Goal: Task Accomplishment & Management: Complete application form

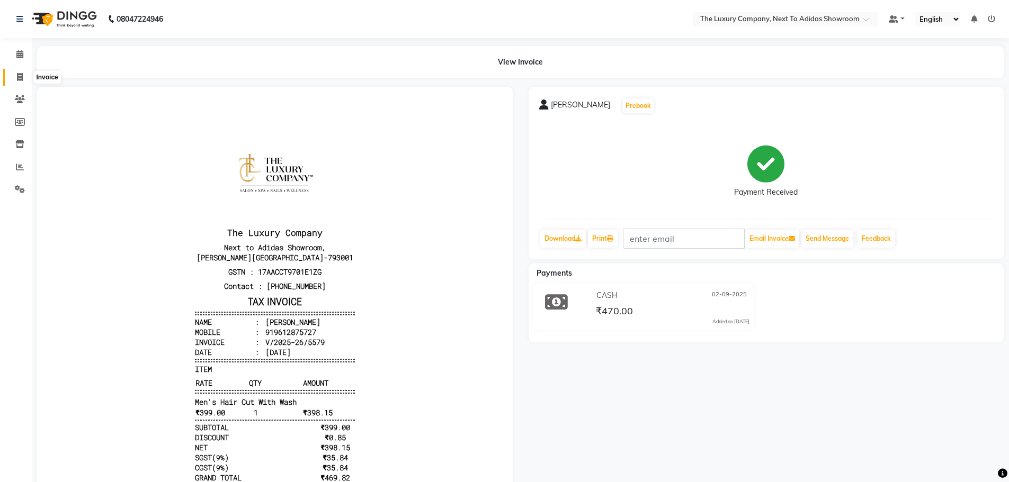
click at [22, 79] on icon at bounding box center [20, 77] width 6 height 8
select select "service"
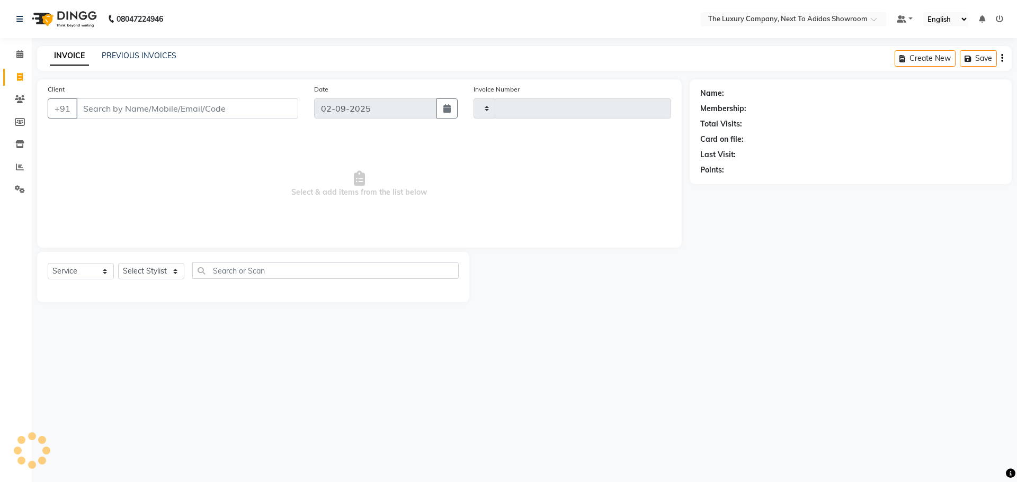
type input "5580"
select select "6828"
click at [126, 111] on input "Client" at bounding box center [187, 108] width 222 height 20
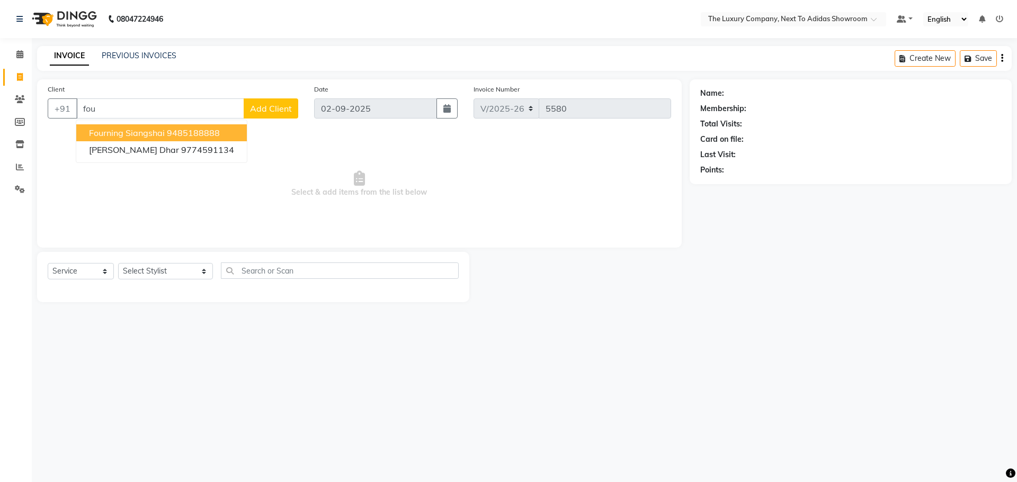
click at [138, 132] on span "Fourning Siangshai" at bounding box center [127, 133] width 76 height 11
type input "9485188888"
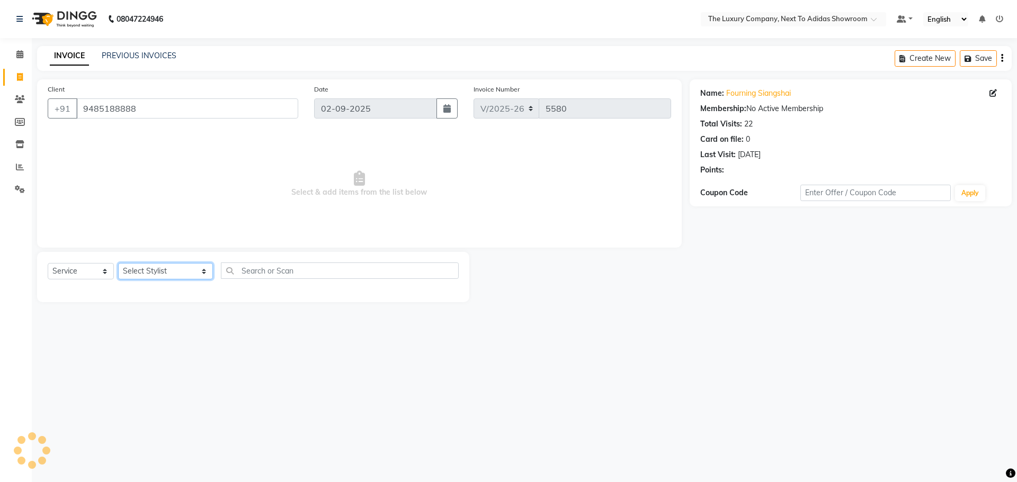
click at [149, 267] on select "Select Stylist [PERSON_NAME] [PERSON_NAME] ANSAI [PERSON_NAME] BALAJIED [PERSON…" at bounding box center [165, 271] width 95 height 16
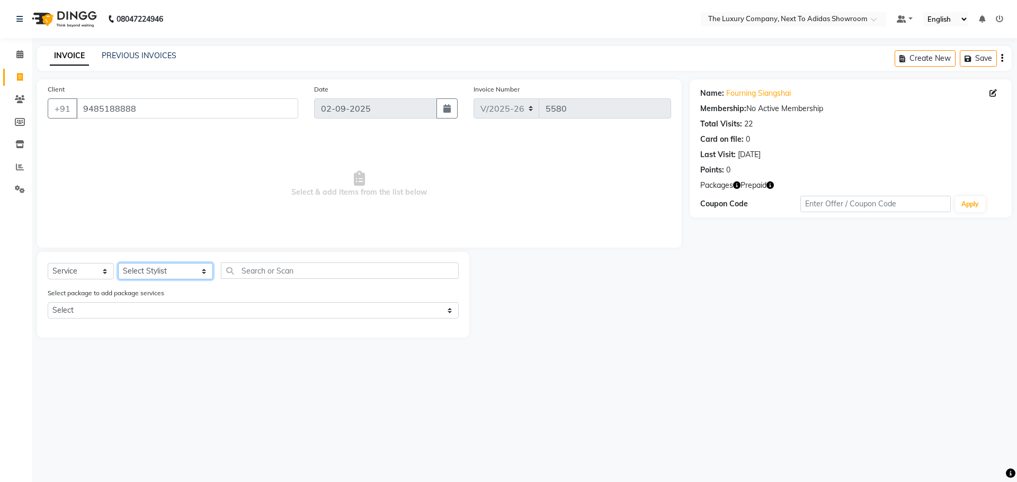
select select "53668"
click at [118, 263] on select "Select Stylist [PERSON_NAME] [PERSON_NAME] ANSAI [PERSON_NAME] BALAJIED [PERSON…" at bounding box center [165, 271] width 95 height 16
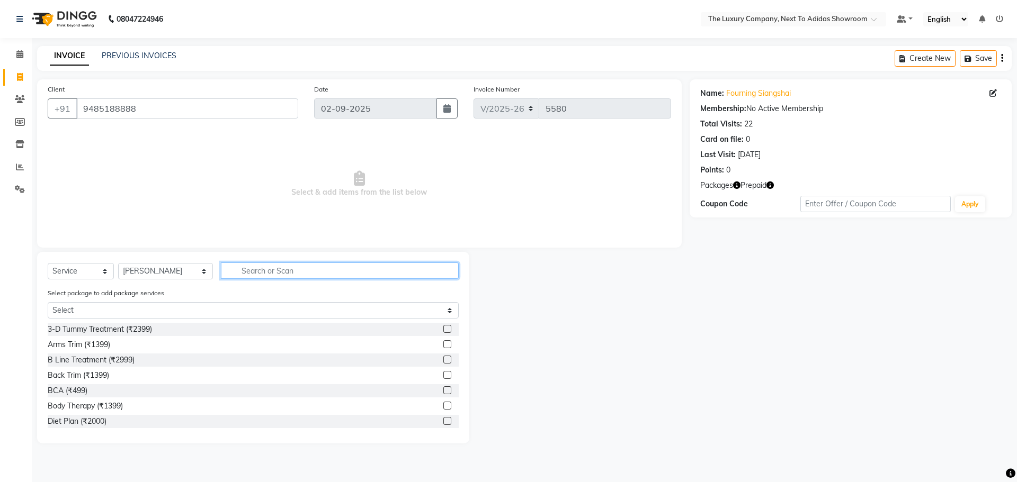
click at [257, 266] on input "text" at bounding box center [340, 271] width 238 height 16
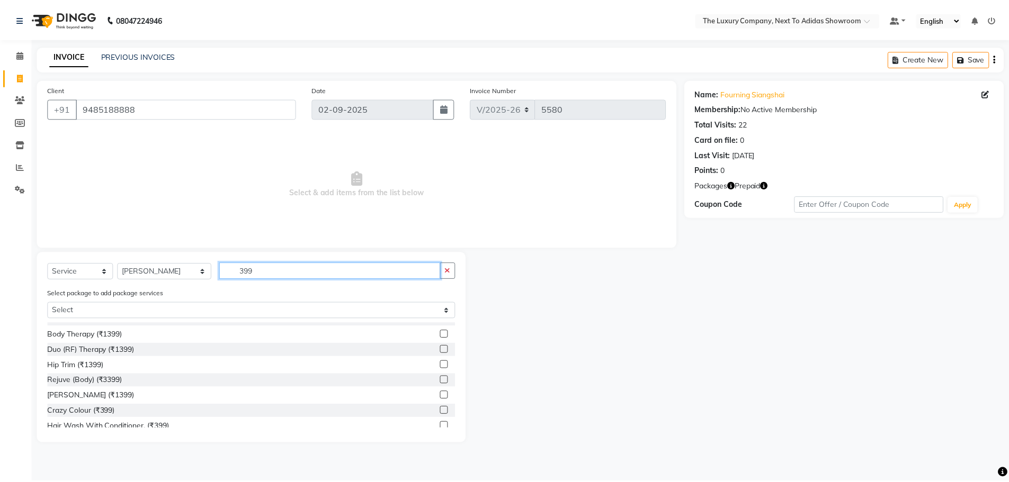
scroll to position [106, 0]
type input "399"
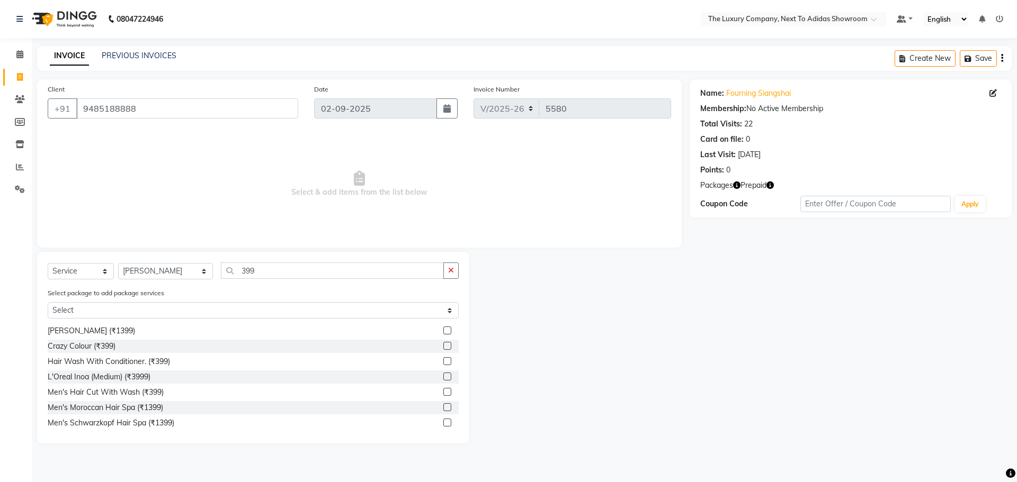
click at [443, 393] on label at bounding box center [447, 392] width 8 height 8
click at [443, 393] on input "checkbox" at bounding box center [446, 392] width 7 height 7
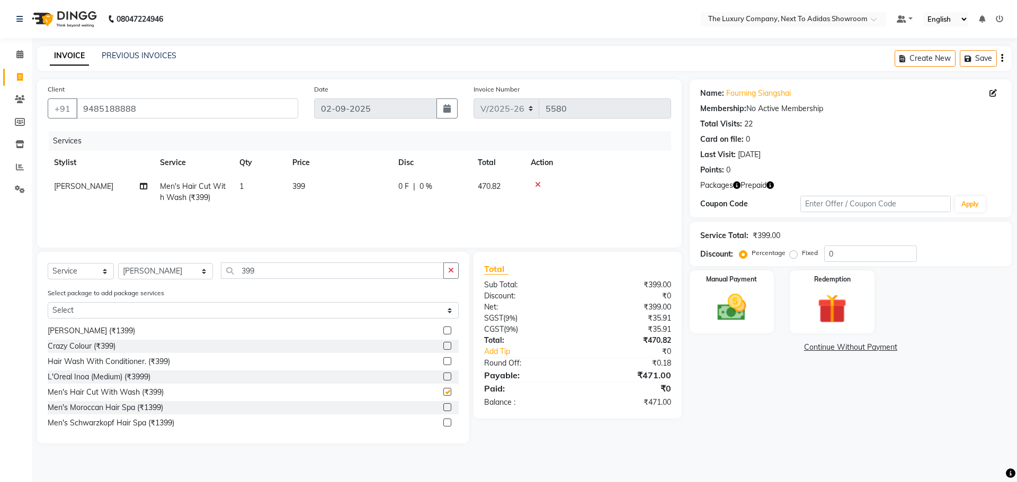
checkbox input "false"
click at [847, 307] on img at bounding box center [831, 309] width 49 height 38
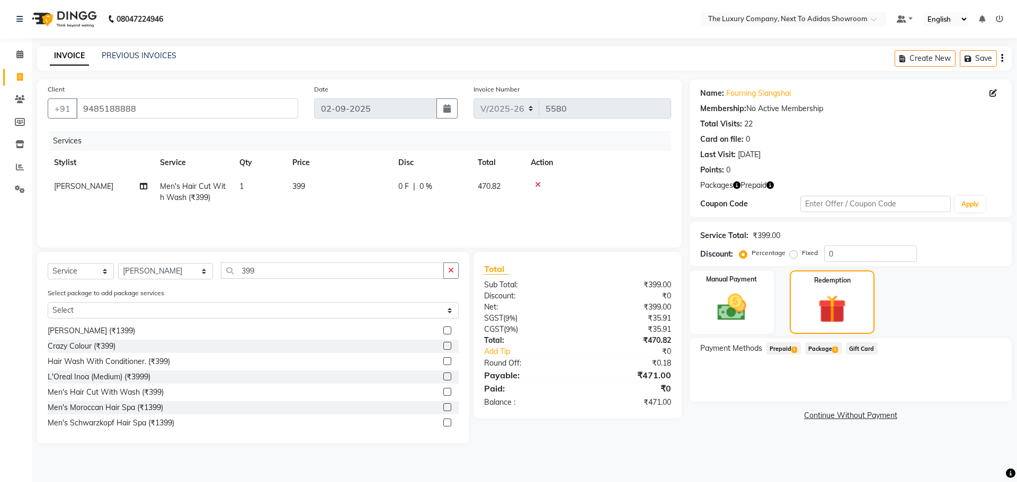
click at [790, 348] on span "Prepaid 1" at bounding box center [783, 349] width 34 height 12
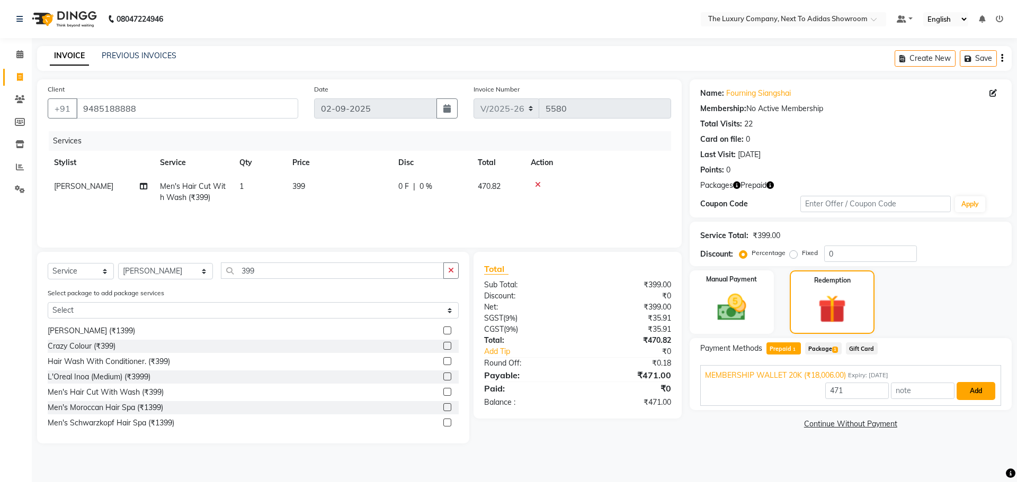
click at [968, 389] on button "Add" at bounding box center [975, 391] width 39 height 18
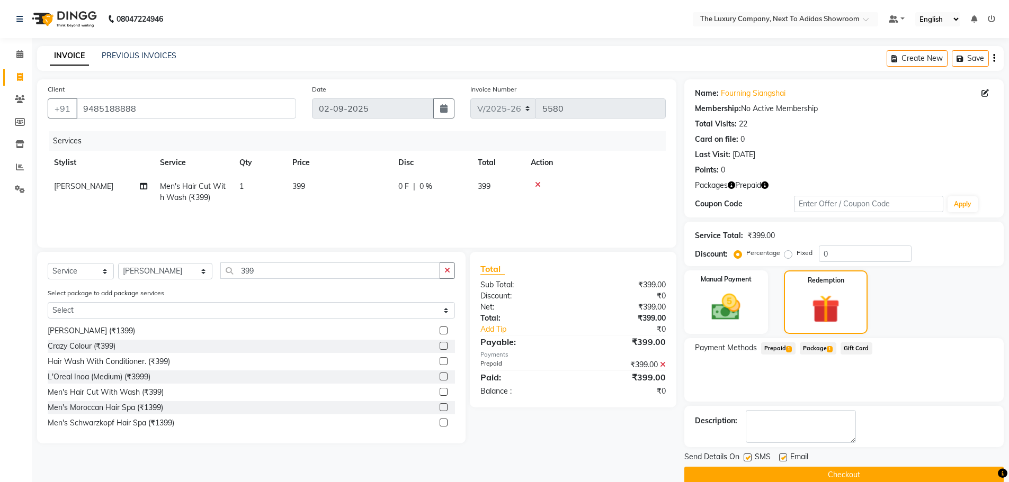
click at [874, 476] on button "Checkout" at bounding box center [843, 475] width 319 height 16
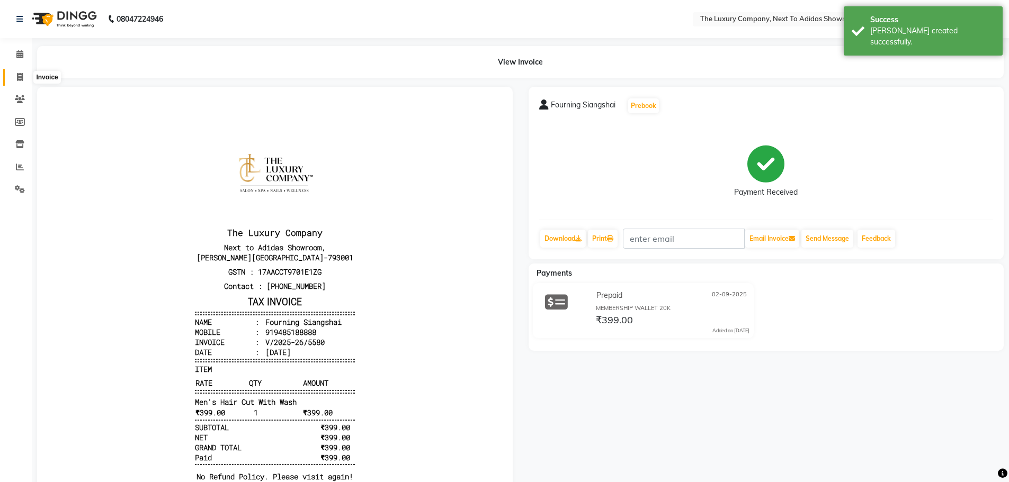
drag, startPoint x: 21, startPoint y: 80, endPoint x: 25, endPoint y: 86, distance: 7.2
click at [21, 80] on icon at bounding box center [20, 77] width 6 height 8
select select "service"
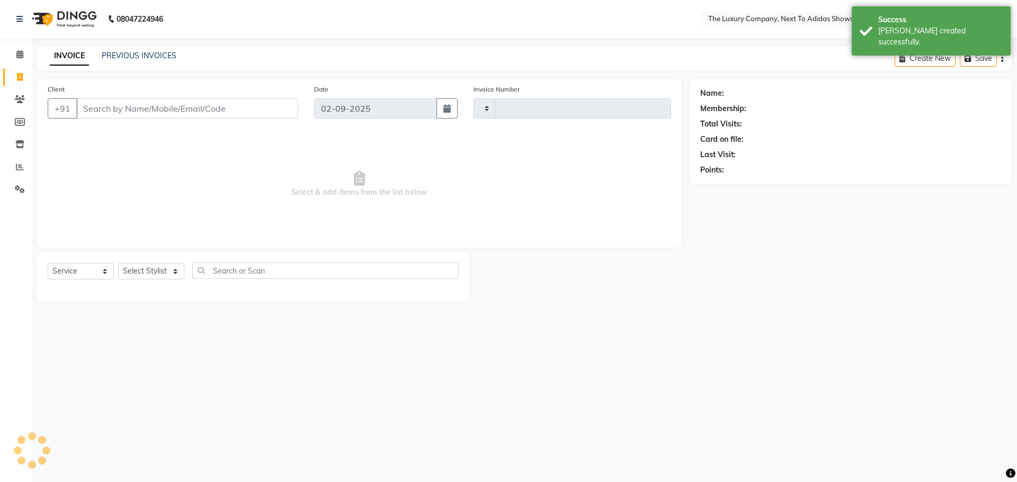
type input "5581"
select select "6828"
click at [86, 111] on input "Client" at bounding box center [187, 108] width 222 height 20
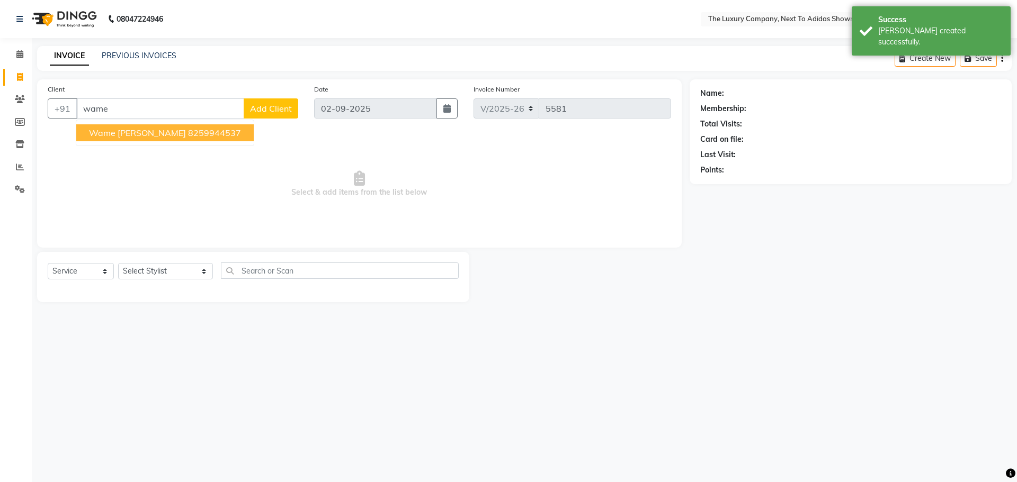
drag, startPoint x: 132, startPoint y: 131, endPoint x: 137, endPoint y: 139, distance: 9.3
click at [134, 137] on span "Wame [PERSON_NAME]" at bounding box center [137, 133] width 97 height 11
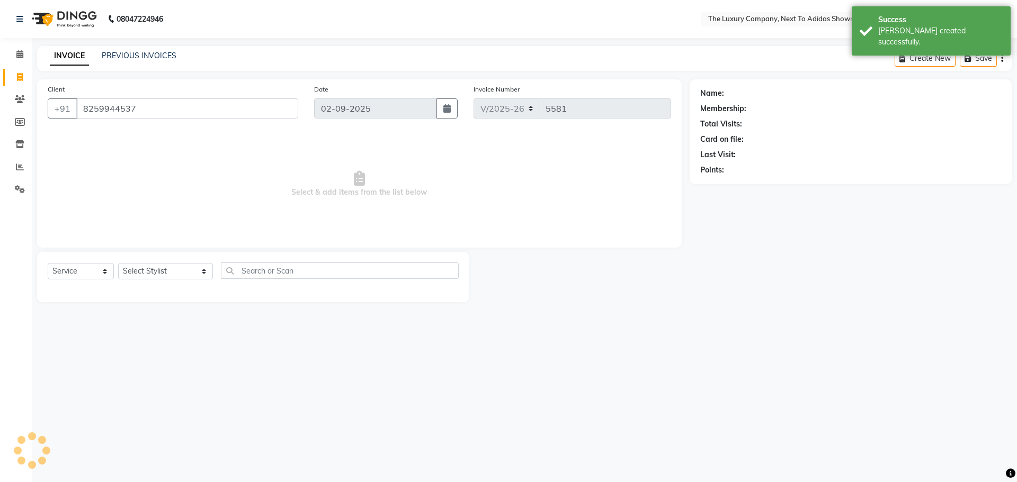
type input "8259944537"
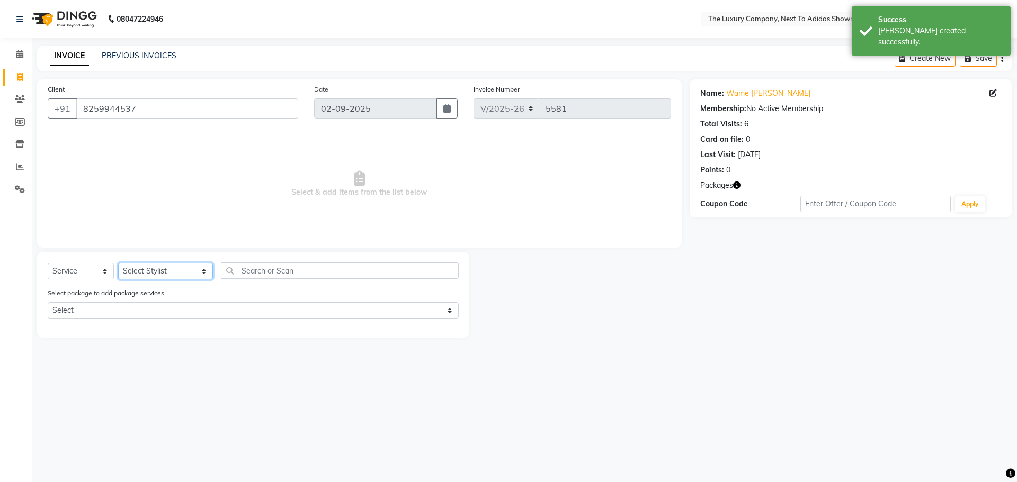
click at [147, 275] on select "Select Stylist [PERSON_NAME] [PERSON_NAME] ANSAI [PERSON_NAME] BALAJIED [PERSON…" at bounding box center [165, 271] width 95 height 16
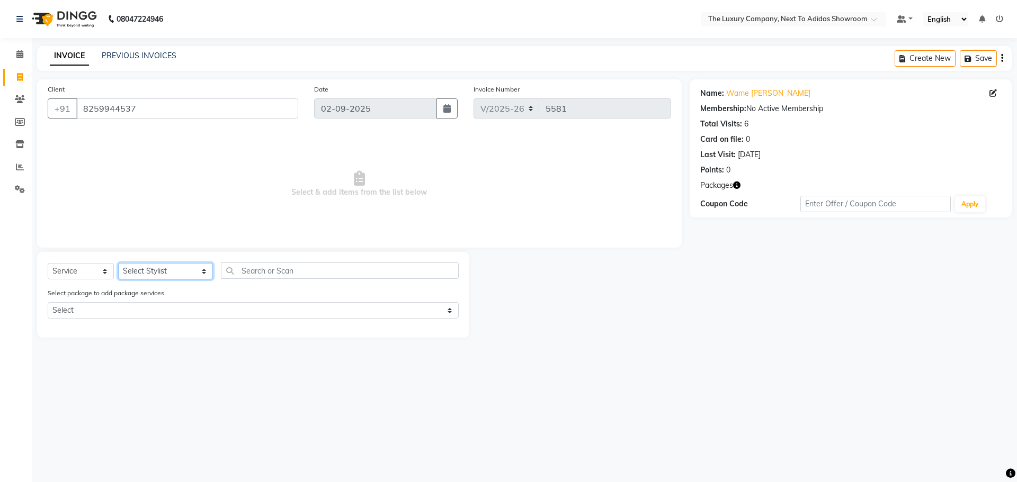
select select "53668"
click at [118, 263] on select "Select Stylist [PERSON_NAME] [PERSON_NAME] ANSAI [PERSON_NAME] BALAJIED [PERSON…" at bounding box center [165, 271] width 95 height 16
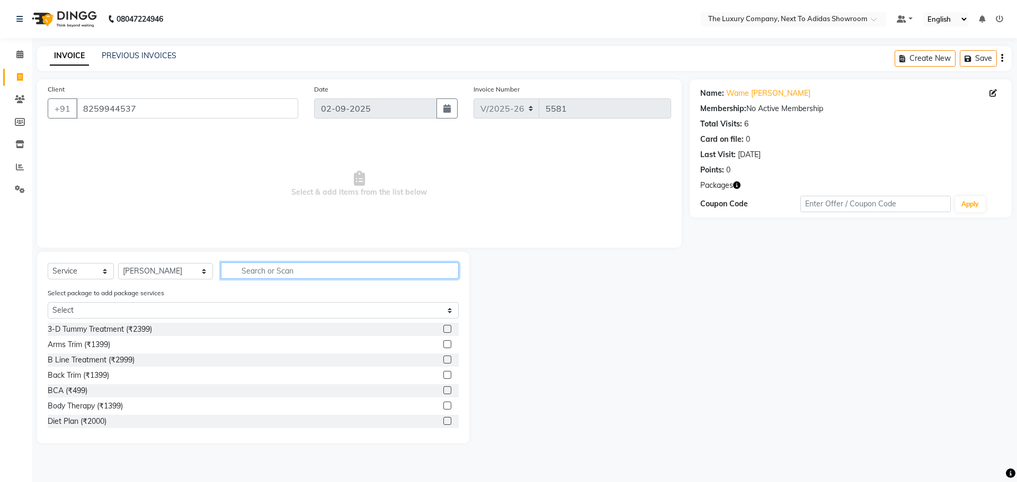
click at [246, 270] on input "text" at bounding box center [340, 271] width 238 height 16
type input "hair cut"
click at [443, 406] on label at bounding box center [447, 406] width 8 height 8
click at [443, 406] on input "checkbox" at bounding box center [446, 406] width 7 height 7
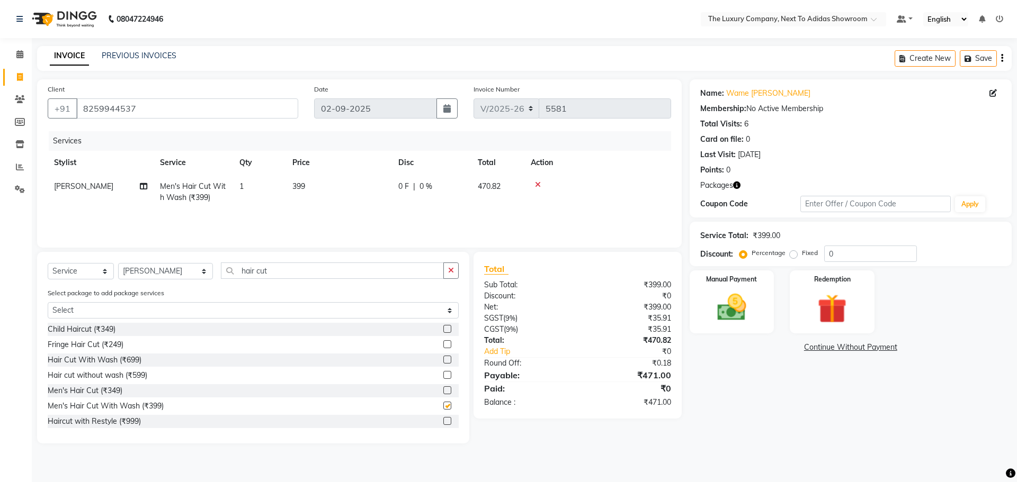
checkbox input "false"
click at [737, 310] on img at bounding box center [731, 307] width 49 height 35
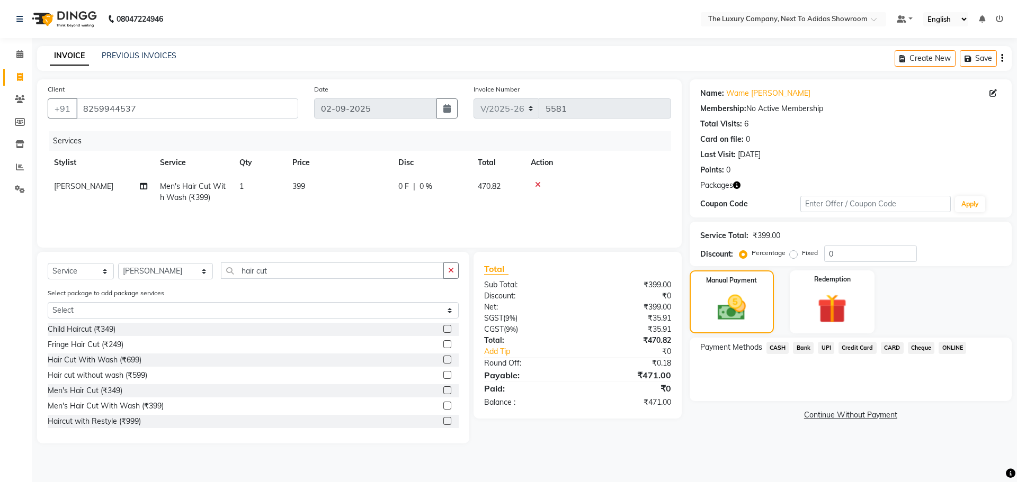
click at [803, 255] on label "Fixed" at bounding box center [810, 253] width 16 height 10
click at [799, 255] on input "Fixed" at bounding box center [795, 252] width 7 height 7
radio input "true"
drag, startPoint x: 849, startPoint y: 252, endPoint x: 757, endPoint y: 265, distance: 92.6
click at [757, 265] on div "Service Total: ₹399.00 Discount: Percentage Fixed 0" at bounding box center [850, 244] width 322 height 44
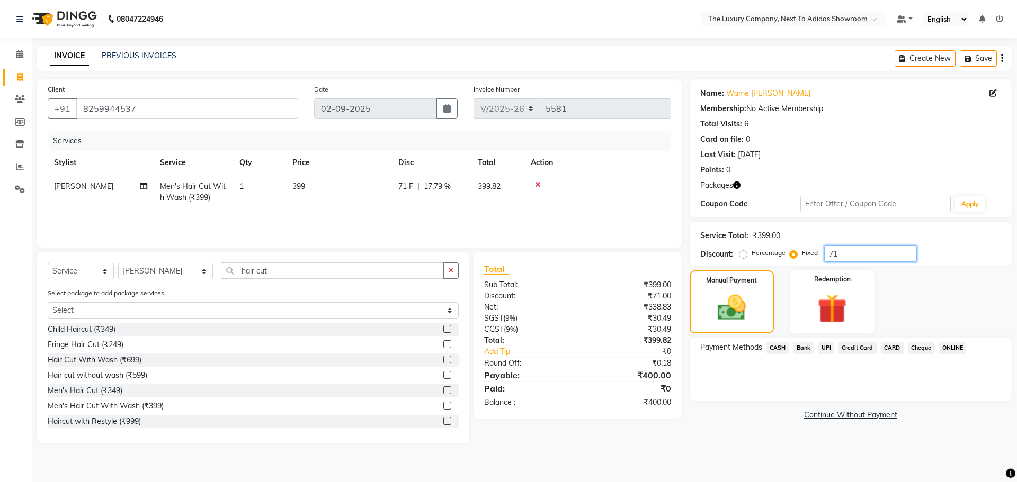
type input "71"
drag, startPoint x: 781, startPoint y: 349, endPoint x: 777, endPoint y: 345, distance: 5.6
click at [779, 347] on span "CASH" at bounding box center [777, 348] width 23 height 12
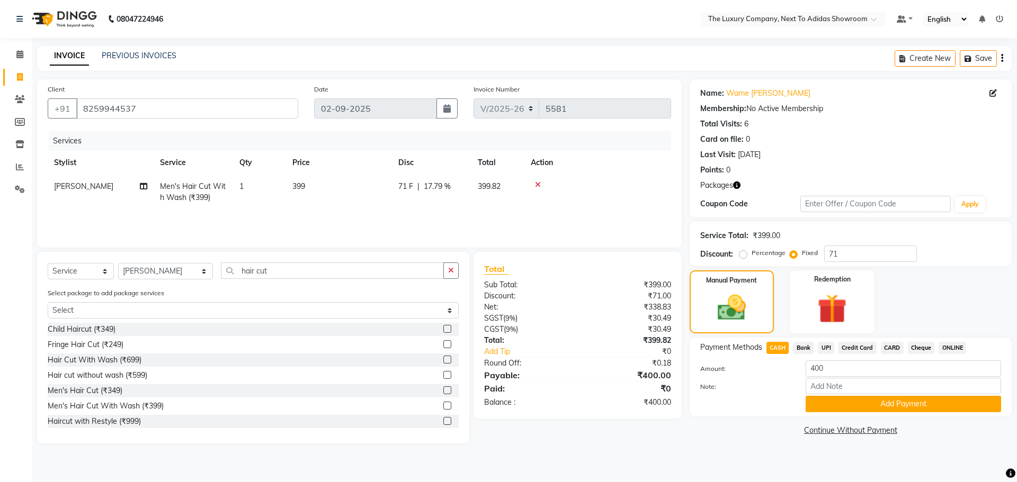
click at [828, 398] on button "Add Payment" at bounding box center [902, 404] width 195 height 16
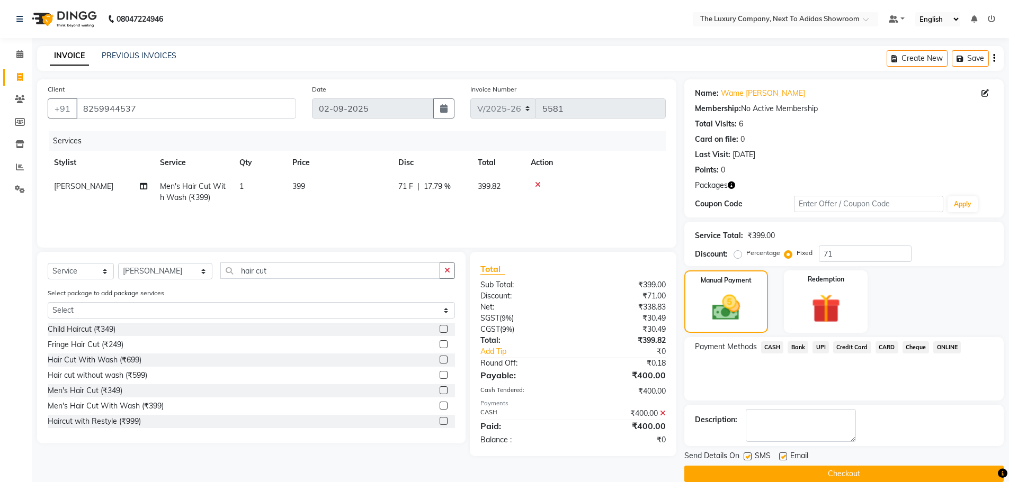
click at [814, 471] on button "Checkout" at bounding box center [843, 474] width 319 height 16
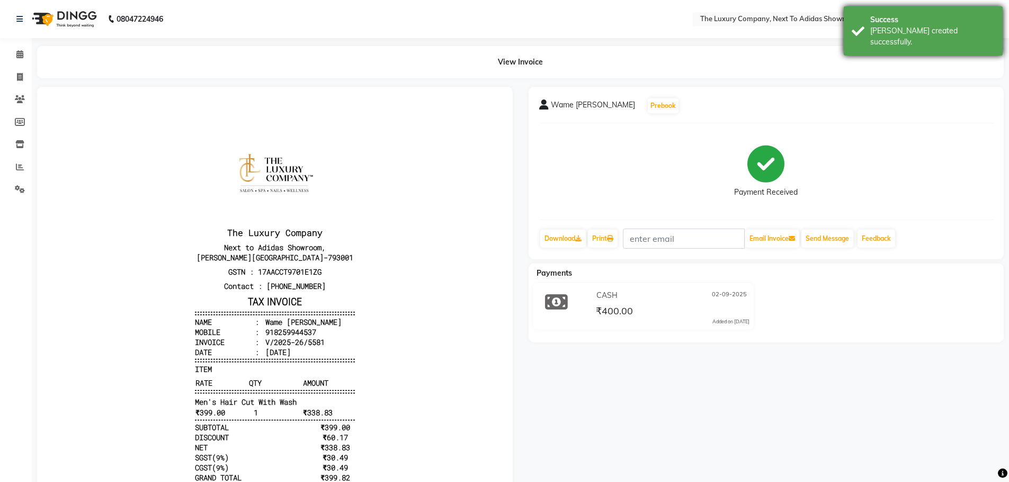
drag, startPoint x: 974, startPoint y: 22, endPoint x: 976, endPoint y: 27, distance: 5.7
click at [976, 27] on div "Success [PERSON_NAME] created successfully." at bounding box center [923, 30] width 159 height 49
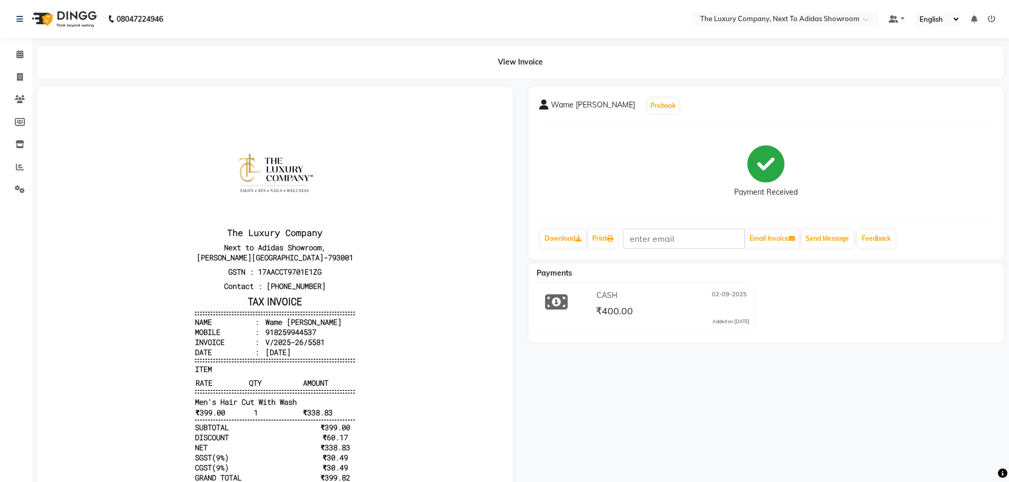
click at [988, 15] on icon at bounding box center [991, 18] width 7 height 7
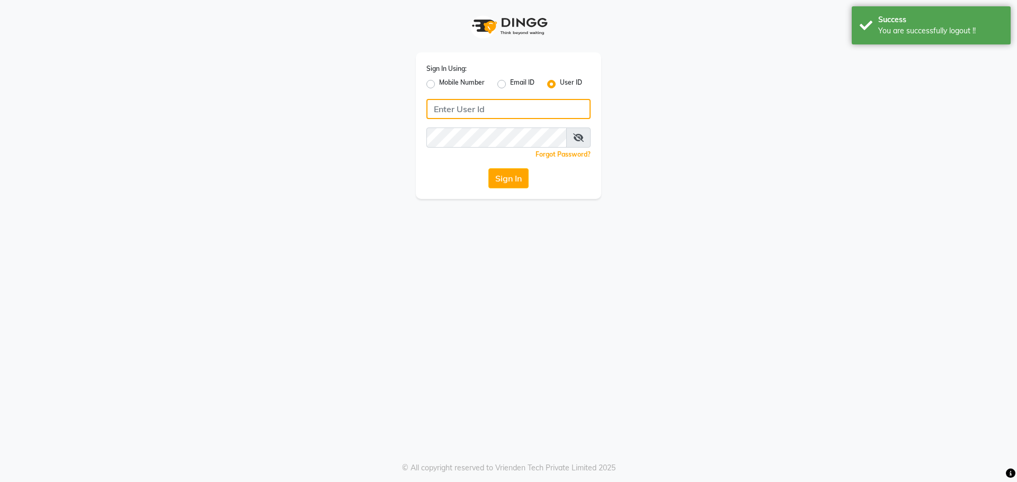
type input "7005530711"
click at [447, 81] on label "Mobile Number" at bounding box center [462, 84] width 46 height 13
click at [446, 81] on input "Mobile Number" at bounding box center [442, 81] width 7 height 7
radio input "true"
radio input "false"
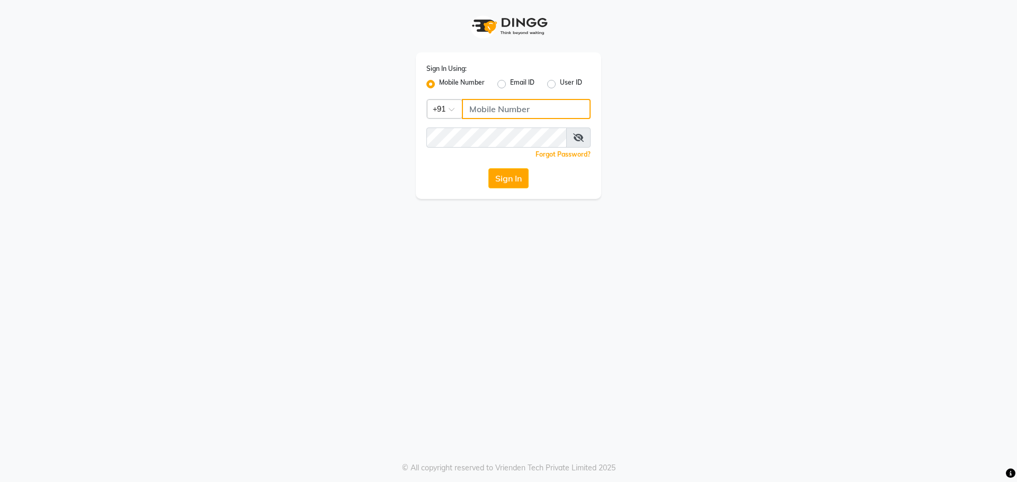
click at [489, 112] on input "Username" at bounding box center [526, 109] width 129 height 20
click at [575, 88] on label "User ID" at bounding box center [571, 84] width 22 height 13
click at [567, 85] on input "User ID" at bounding box center [563, 81] width 7 height 7
radio input "true"
radio input "false"
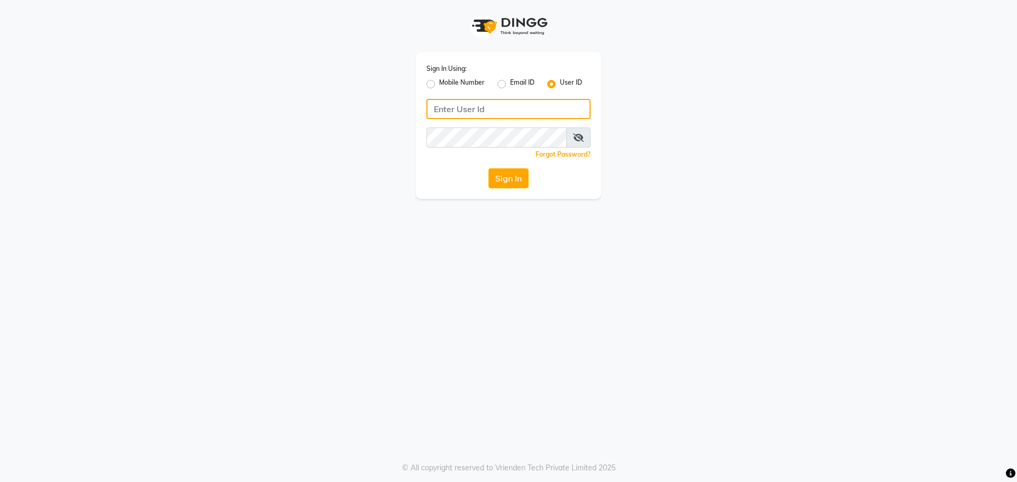
click at [527, 106] on input "Username" at bounding box center [508, 109] width 164 height 20
drag, startPoint x: 498, startPoint y: 112, endPoint x: 335, endPoint y: 137, distance: 165.1
click at [335, 137] on div "Sign In Using: Mobile Number Email ID User ID kunal@123 Remember me Forgot Pass…" at bounding box center [509, 99] width 604 height 199
type input "kunal@123"
drag, startPoint x: 651, startPoint y: 275, endPoint x: 621, endPoint y: 256, distance: 35.7
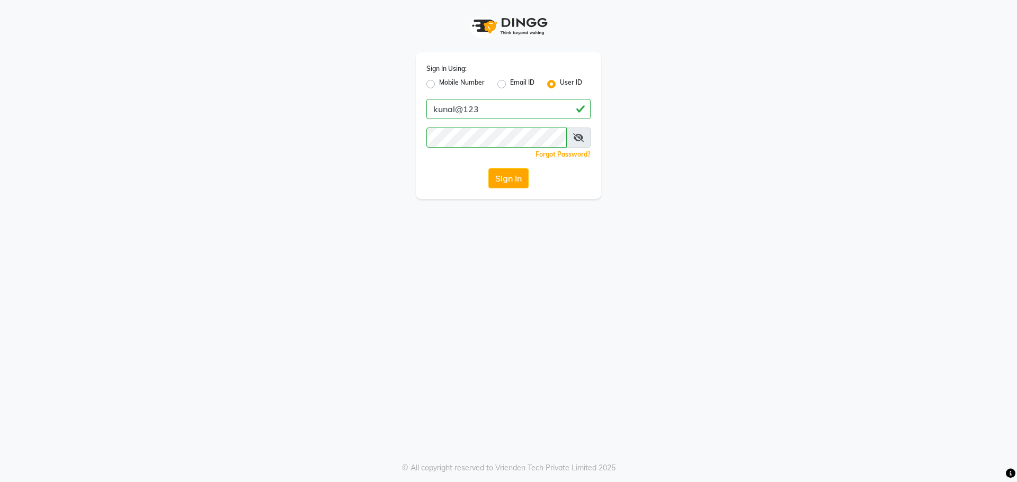
click at [651, 275] on div "Sign In Using: Mobile Number Email ID User ID kunal@123 Remember me Forgot Pass…" at bounding box center [508, 241] width 1017 height 482
click at [510, 176] on button "Sign In" at bounding box center [508, 178] width 40 height 20
